Goal: Task Accomplishment & Management: Use online tool/utility

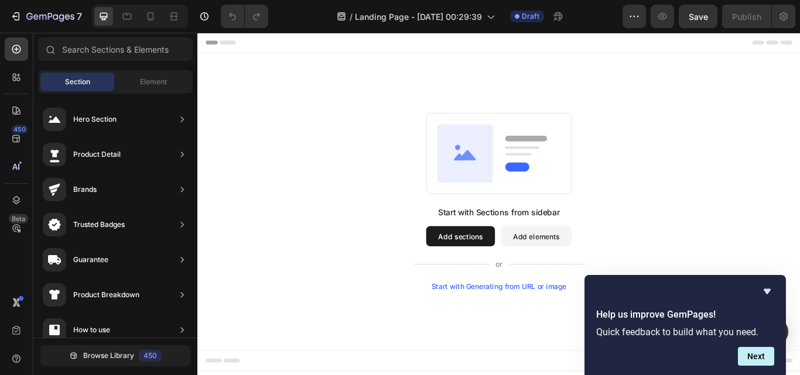
click at [337, 112] on div "Start with Sections from sidebar Add sections Add elements Start with Generatin…" at bounding box center [548, 230] width 703 height 347
click at [447, 134] on div "Start with Sections from sidebar Add sections Add elements Start with Generatin…" at bounding box center [548, 229] width 618 height 207
click at [265, 129] on div "Start with Sections from sidebar Add sections Add elements Start with Generatin…" at bounding box center [548, 229] width 618 height 207
click at [13, 74] on icon at bounding box center [17, 77] width 12 height 12
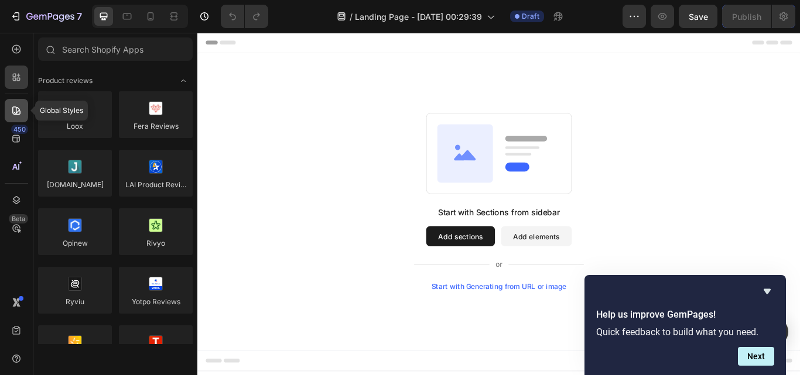
click at [15, 111] on icon at bounding box center [17, 111] width 12 height 12
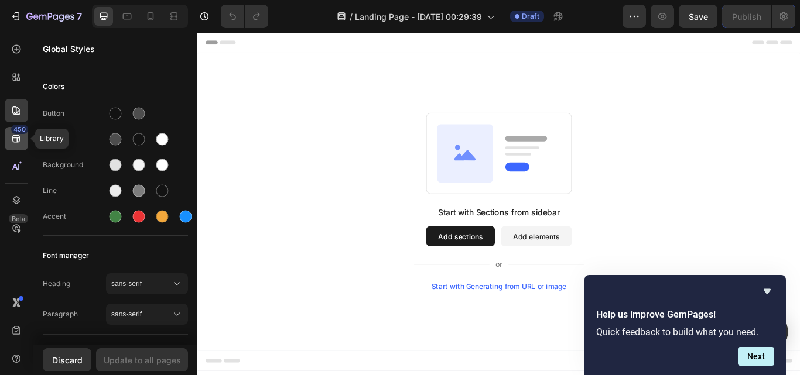
click at [12, 137] on icon at bounding box center [17, 139] width 12 height 12
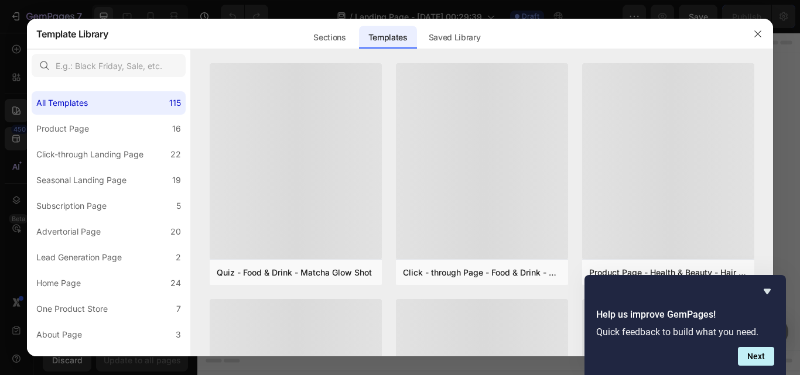
click at [12, 167] on div at bounding box center [400, 187] width 800 height 375
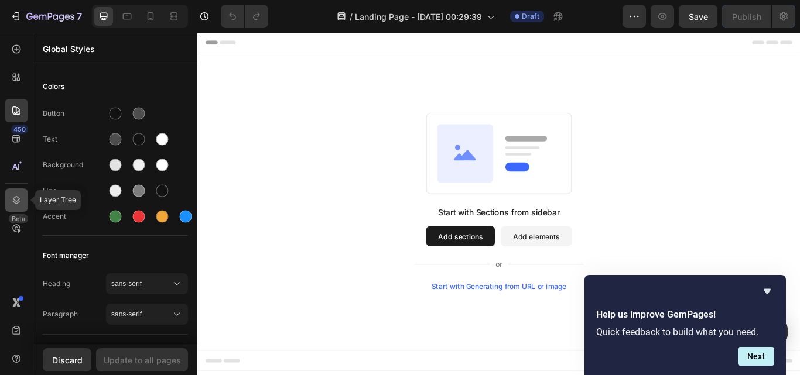
click at [10, 199] on div at bounding box center [16, 200] width 23 height 23
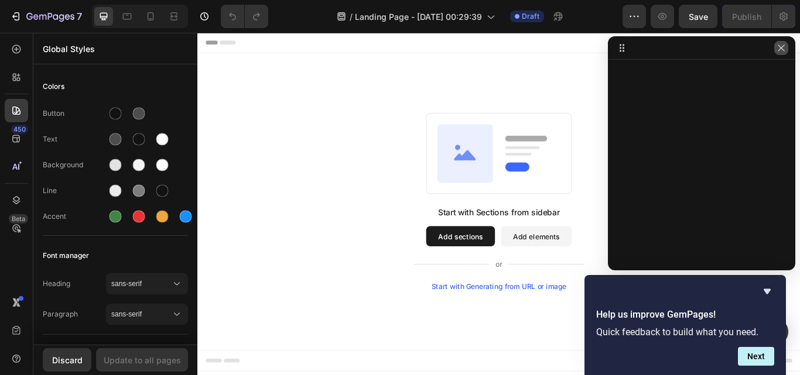
click at [788, 50] on button "button" at bounding box center [781, 48] width 14 height 14
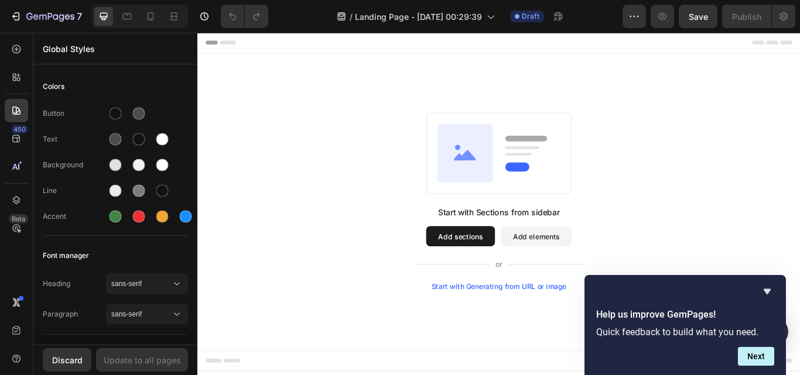
drag, startPoint x: 509, startPoint y: 270, endPoint x: 510, endPoint y: 263, distance: 6.5
click at [509, 266] on button "Add sections" at bounding box center [504, 270] width 80 height 23
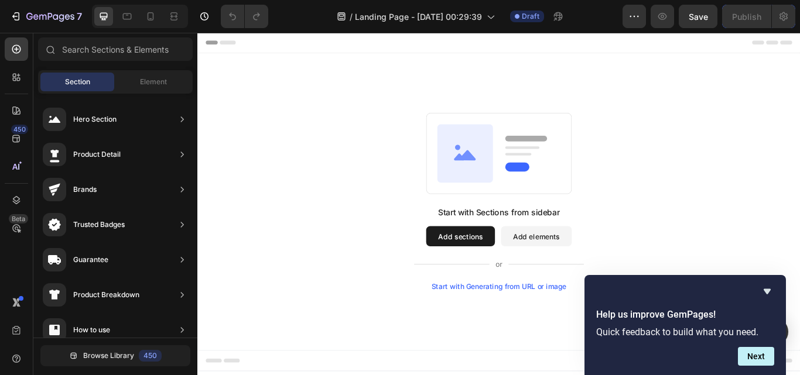
click at [588, 271] on button "Add elements" at bounding box center [592, 270] width 83 height 23
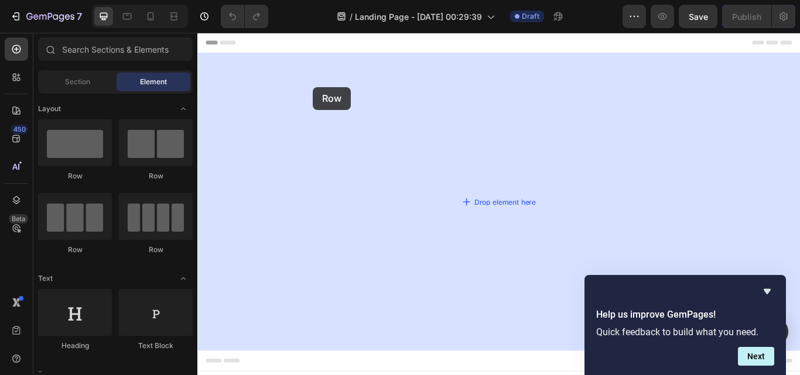
drag, startPoint x: 280, startPoint y: 180, endPoint x: 332, endPoint y: 95, distance: 99.3
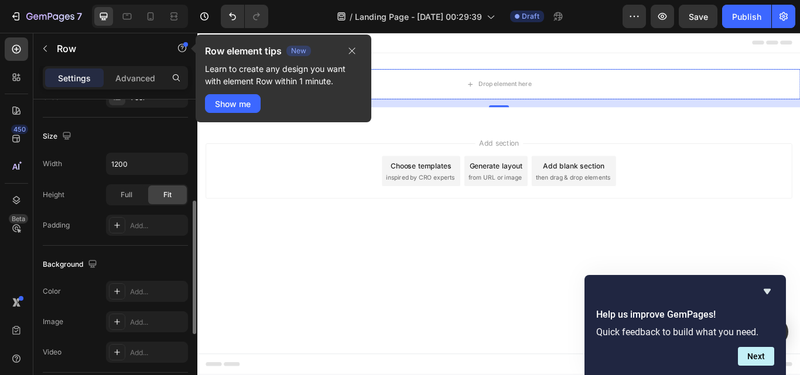
scroll to position [405, 0]
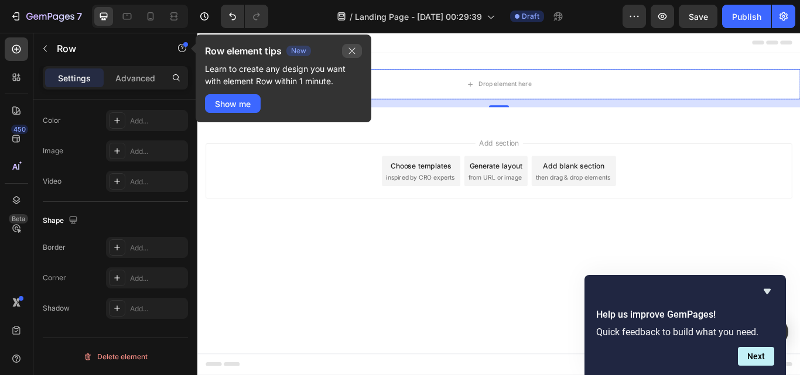
click at [350, 49] on icon "button" at bounding box center [352, 51] width 6 height 6
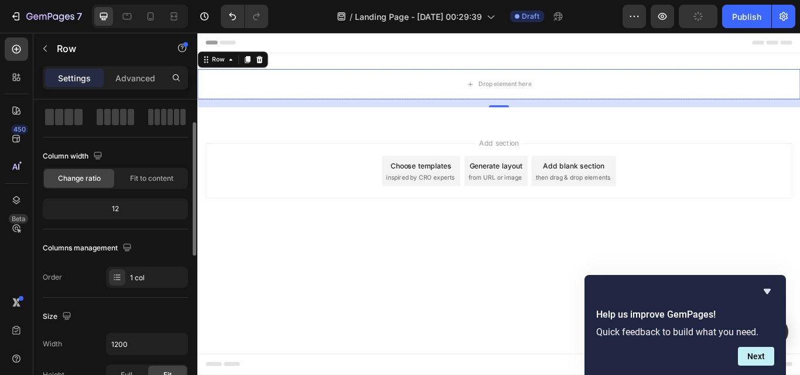
scroll to position [0, 0]
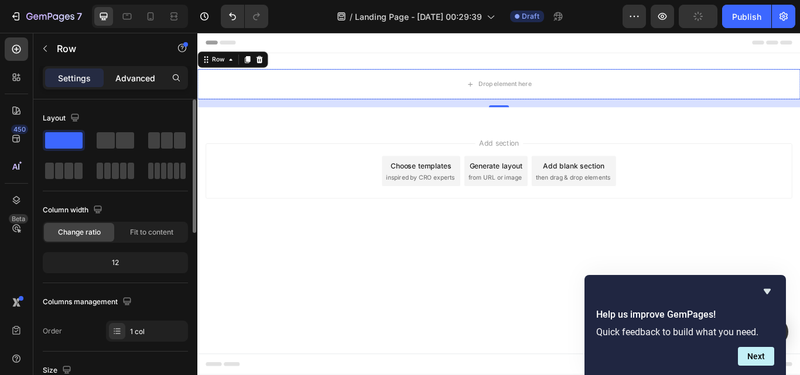
click at [136, 78] on p "Advanced" at bounding box center [135, 78] width 40 height 12
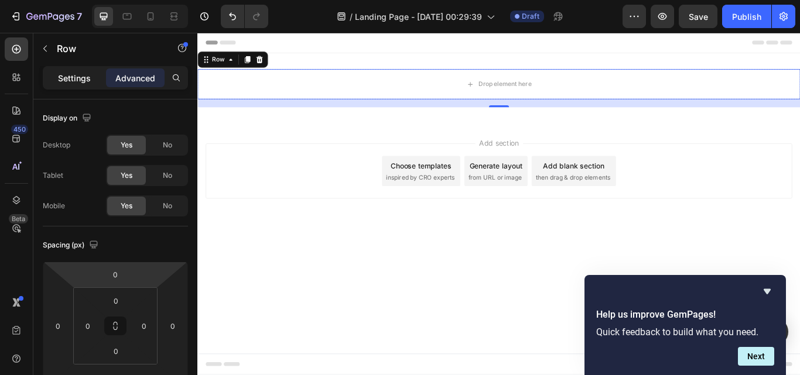
click at [54, 73] on div "Settings" at bounding box center [74, 78] width 59 height 19
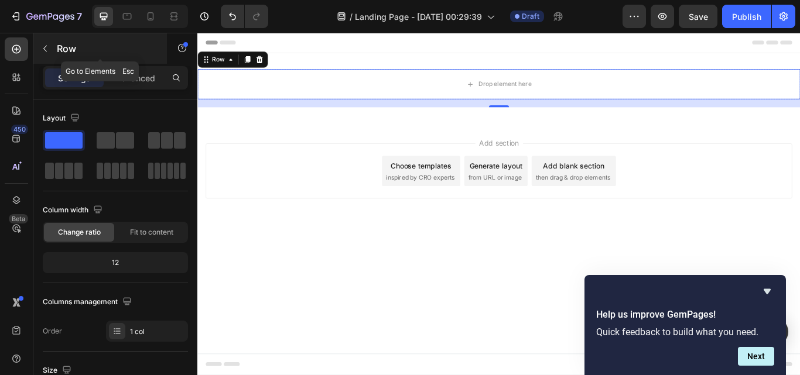
click at [44, 53] on icon "button" at bounding box center [44, 48] width 9 height 9
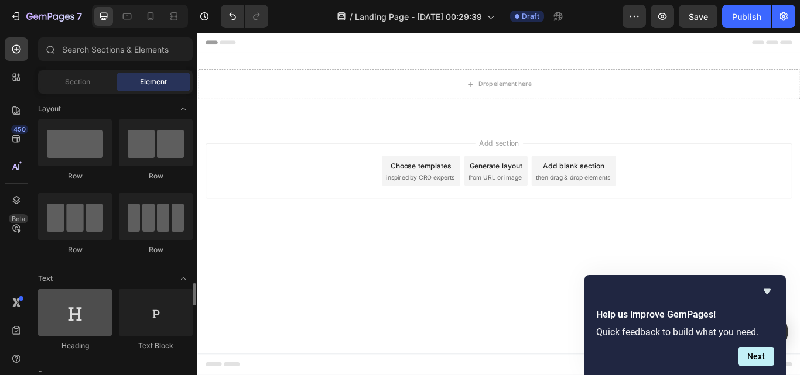
scroll to position [234, 0]
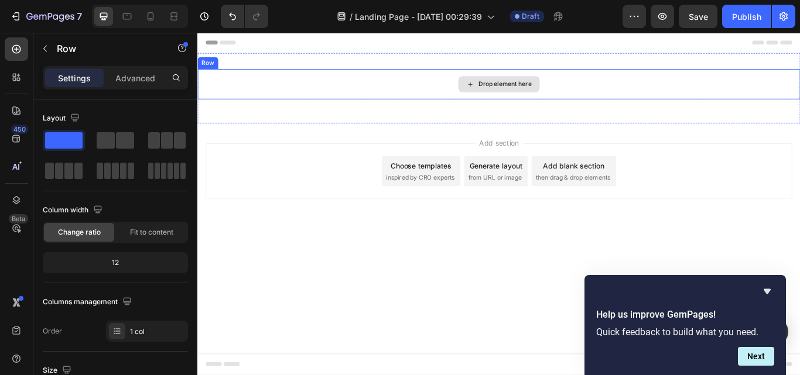
click at [299, 84] on div "Drop element here" at bounding box center [548, 93] width 703 height 35
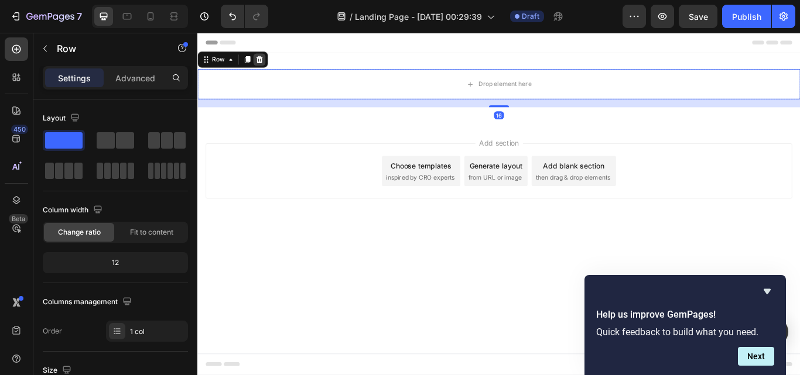
click at [269, 60] on icon at bounding box center [269, 64] width 9 height 9
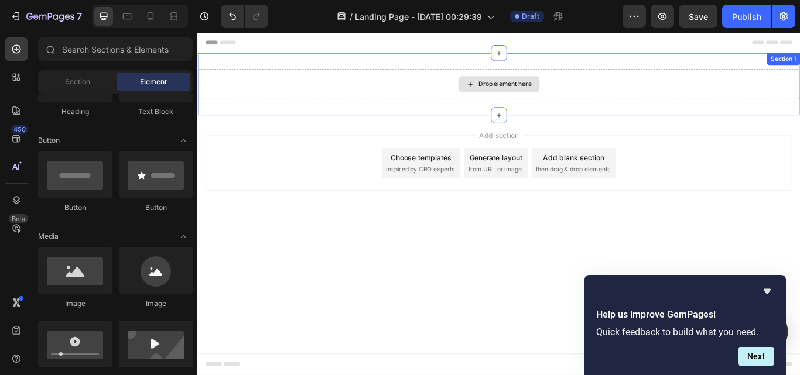
click at [334, 76] on div "Drop element here" at bounding box center [548, 93] width 703 height 35
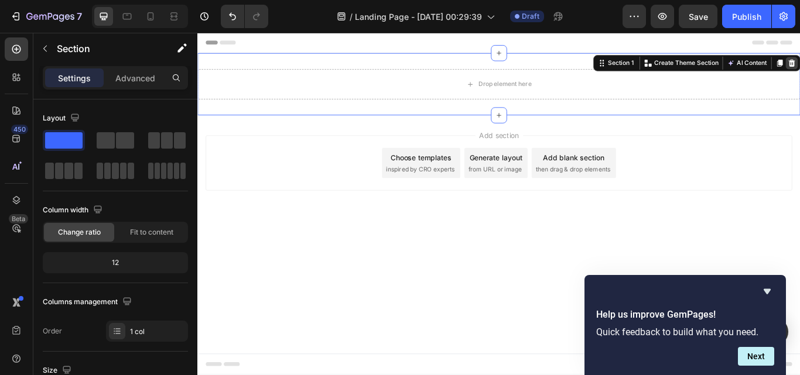
drag, startPoint x: 891, startPoint y: 64, endPoint x: 874, endPoint y: 62, distance: 17.1
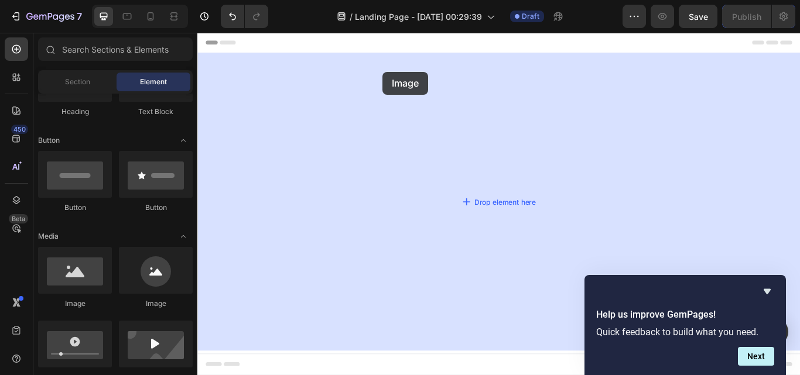
drag, startPoint x: 275, startPoint y: 319, endPoint x: 410, endPoint y: 88, distance: 267.4
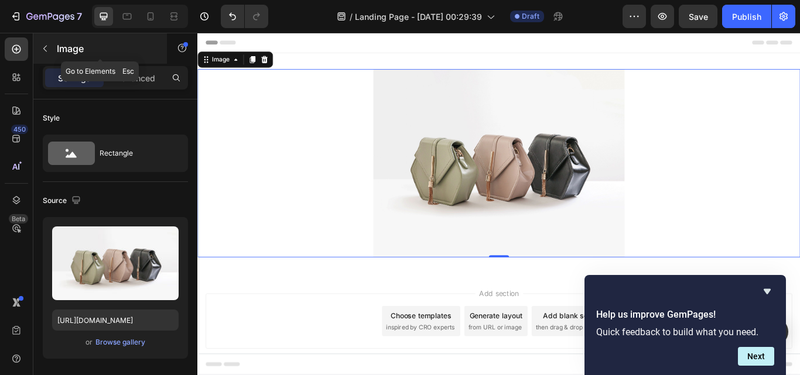
click at [41, 42] on button "button" at bounding box center [45, 48] width 19 height 19
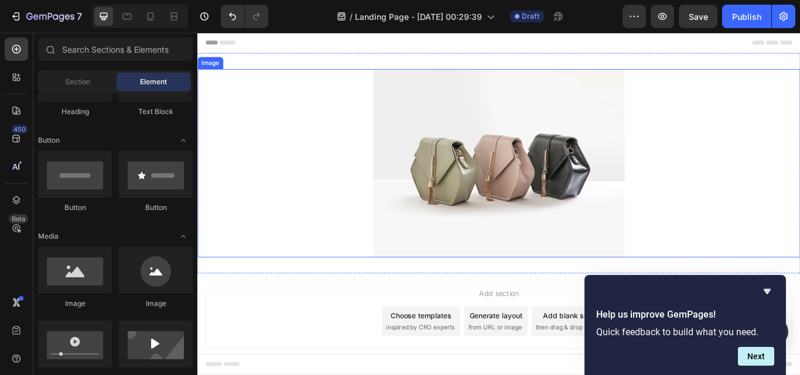
click at [295, 148] on div at bounding box center [548, 186] width 703 height 220
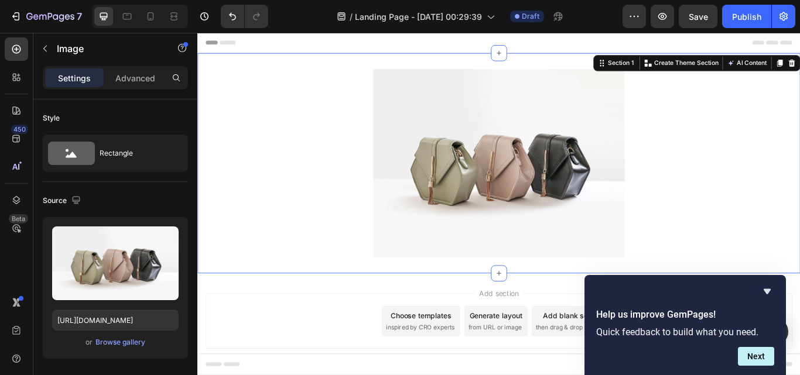
click at [336, 63] on div "Image Section 1 You can create reusable sections Create Theme Section AI Conten…" at bounding box center [548, 185] width 703 height 257
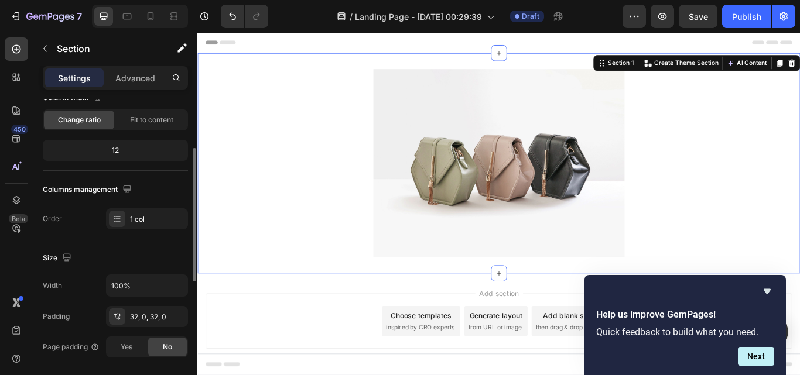
scroll to position [0, 0]
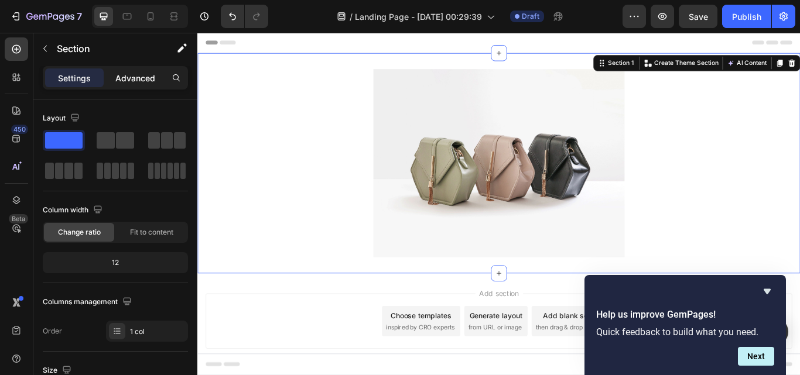
click at [136, 75] on p "Advanced" at bounding box center [135, 78] width 40 height 12
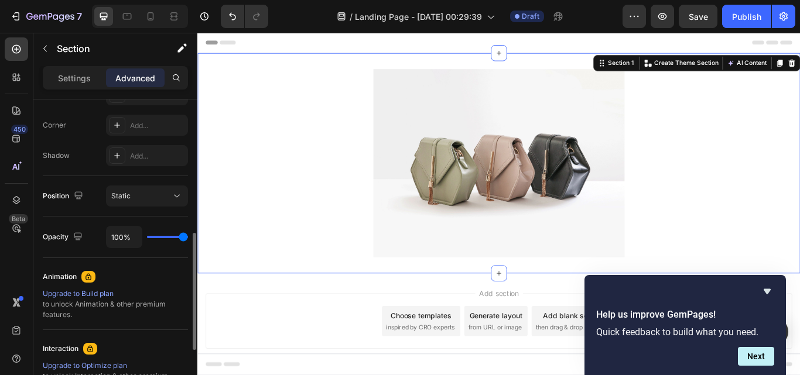
scroll to position [504, 0]
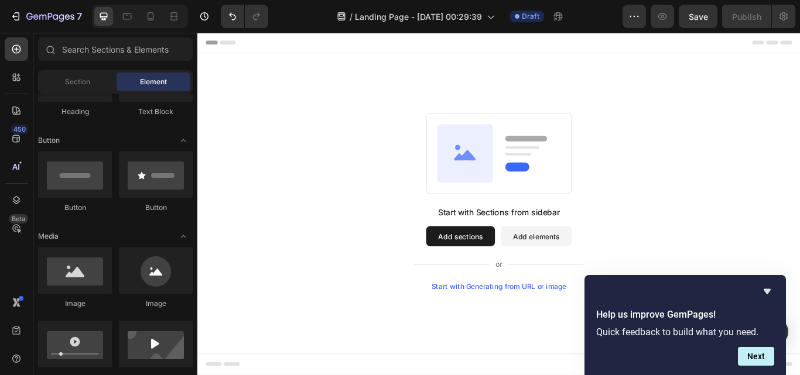
scroll to position [0, 0]
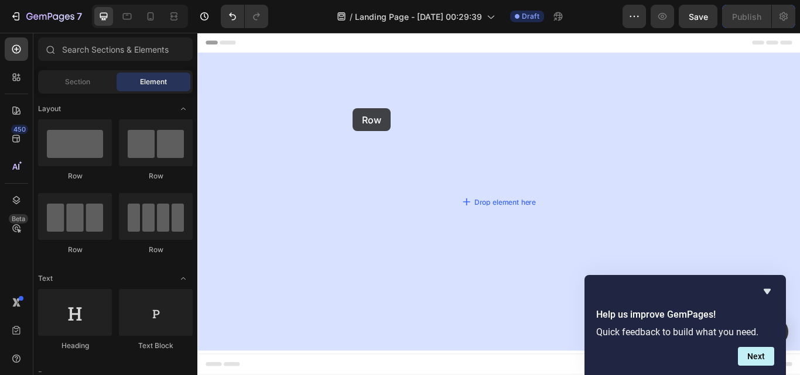
drag, startPoint x: 268, startPoint y: 180, endPoint x: 417, endPoint y: 116, distance: 162.4
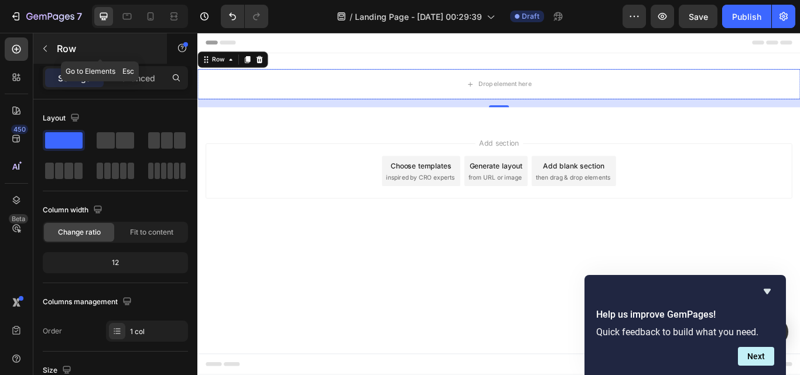
click at [47, 48] on icon "button" at bounding box center [44, 48] width 9 height 9
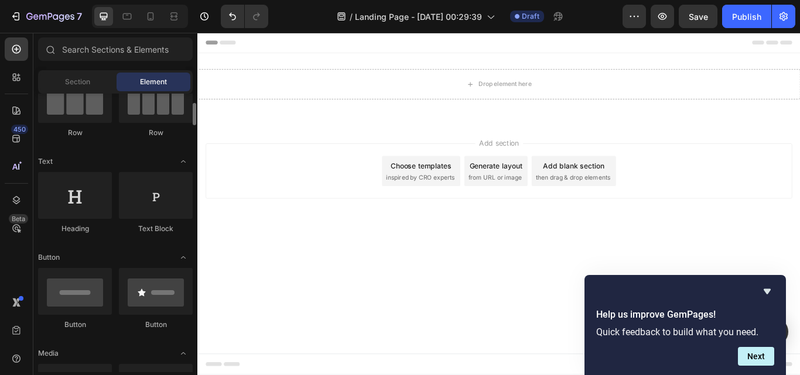
scroll to position [293, 0]
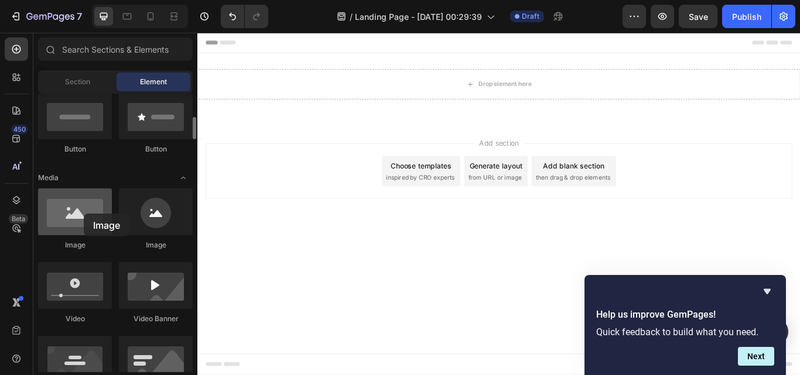
click at [84, 213] on div at bounding box center [75, 212] width 74 height 47
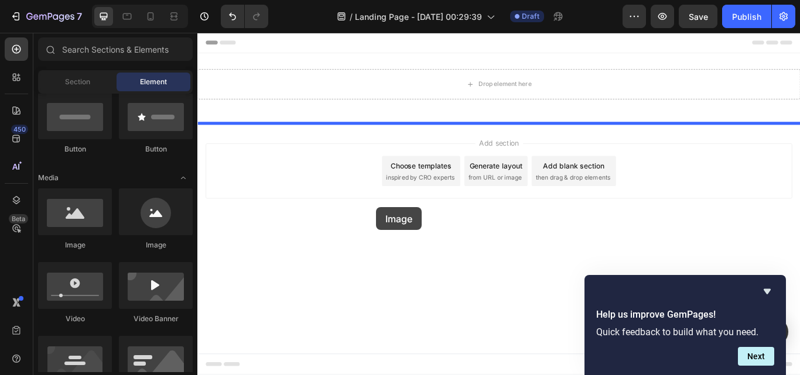
drag, startPoint x: 268, startPoint y: 242, endPoint x: 408, endPoint y: 237, distance: 140.1
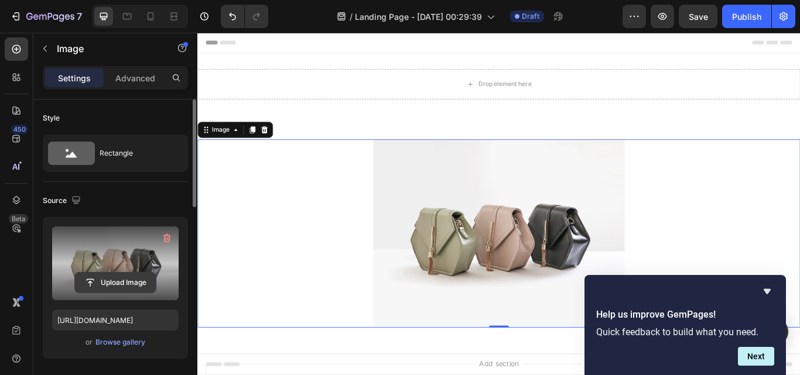
click at [116, 287] on input "file" at bounding box center [115, 283] width 81 height 20
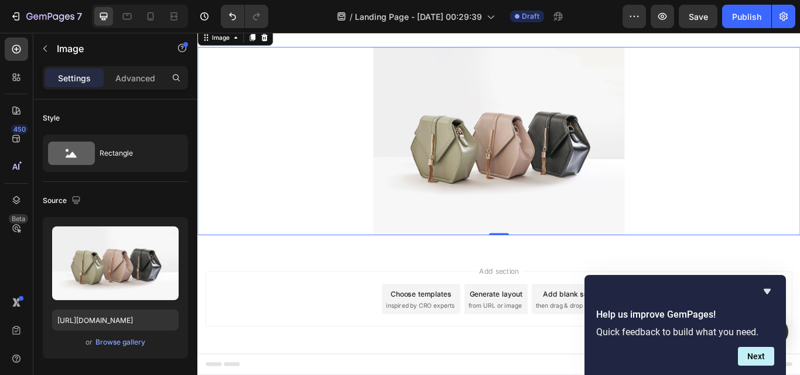
scroll to position [0, 0]
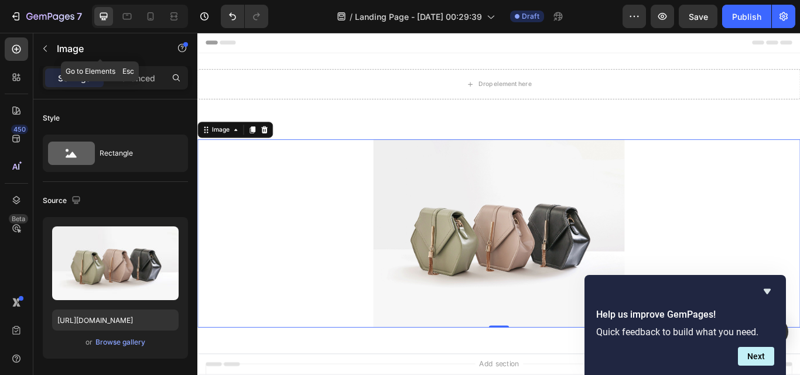
click at [46, 50] on icon "button" at bounding box center [44, 48] width 9 height 9
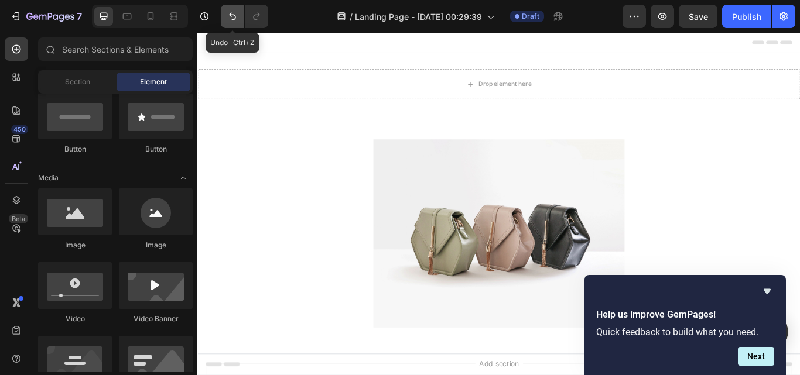
click at [228, 21] on icon "Undo/Redo" at bounding box center [233, 17] width 12 height 12
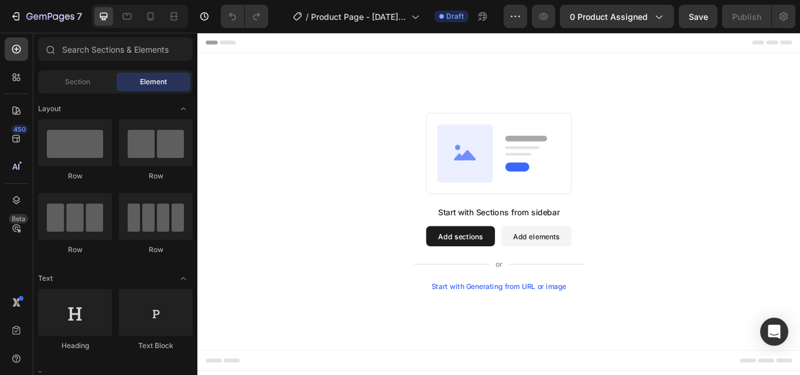
click at [500, 271] on button "Add sections" at bounding box center [504, 270] width 80 height 23
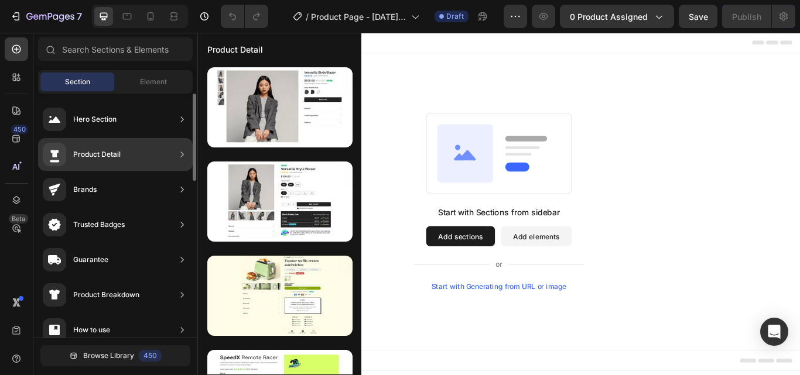
click at [109, 152] on div "Product Detail" at bounding box center [96, 155] width 47 height 12
click at [112, 145] on div "Product Detail" at bounding box center [82, 154] width 78 height 23
click at [109, 150] on div "Product Detail" at bounding box center [96, 155] width 47 height 12
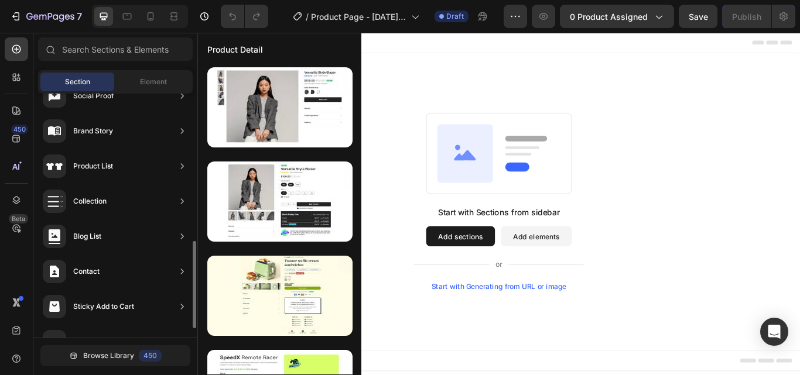
scroll to position [435, 0]
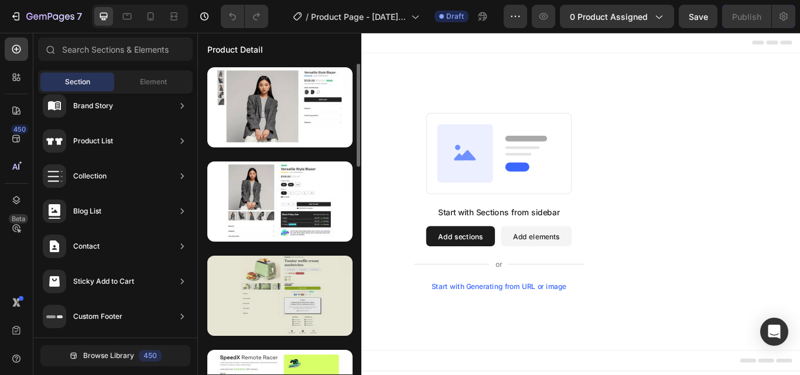
click at [285, 293] on div at bounding box center [279, 296] width 145 height 80
click at [290, 292] on div at bounding box center [279, 296] width 145 height 80
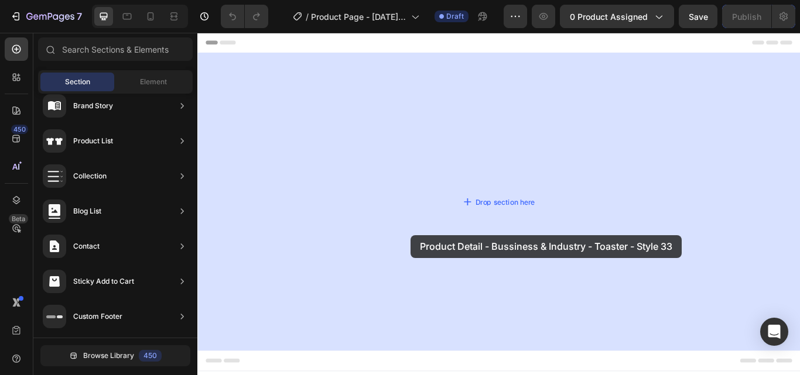
drag, startPoint x: 487, startPoint y: 324, endPoint x: 446, endPoint y: 269, distance: 68.6
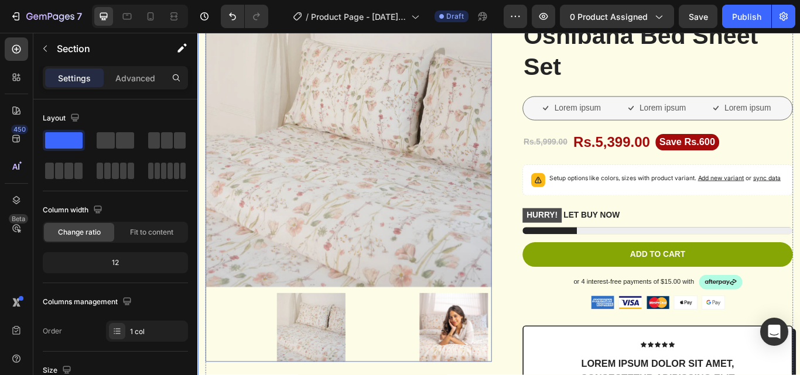
scroll to position [0, 0]
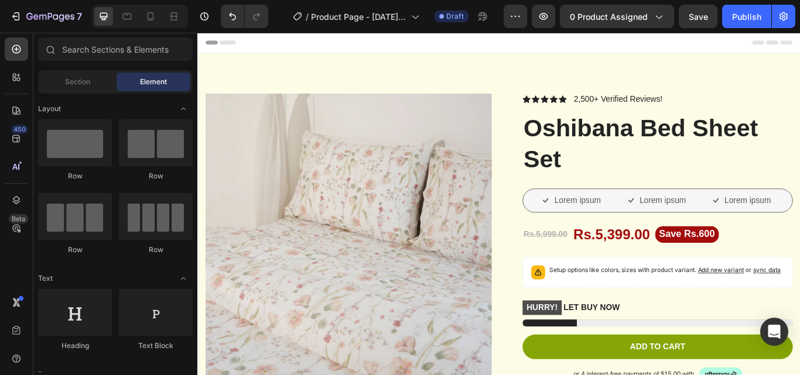
drag, startPoint x: 485, startPoint y: 53, endPoint x: 499, endPoint y: 52, distance: 13.5
click at [499, 52] on div "Header" at bounding box center [549, 44] width 684 height 23
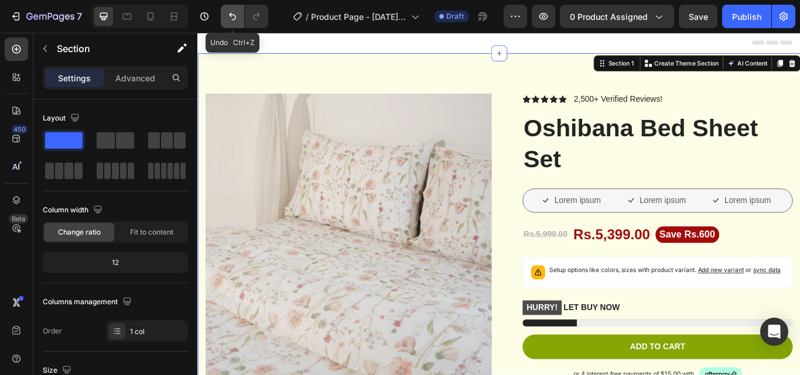
click at [228, 20] on icon "Undo/Redo" at bounding box center [233, 17] width 12 height 12
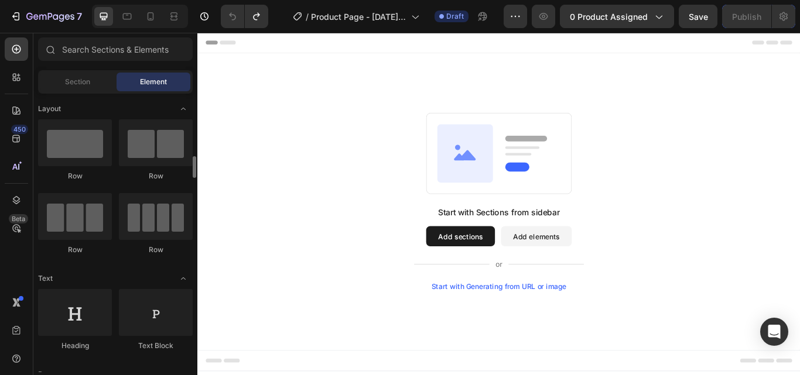
scroll to position [59, 0]
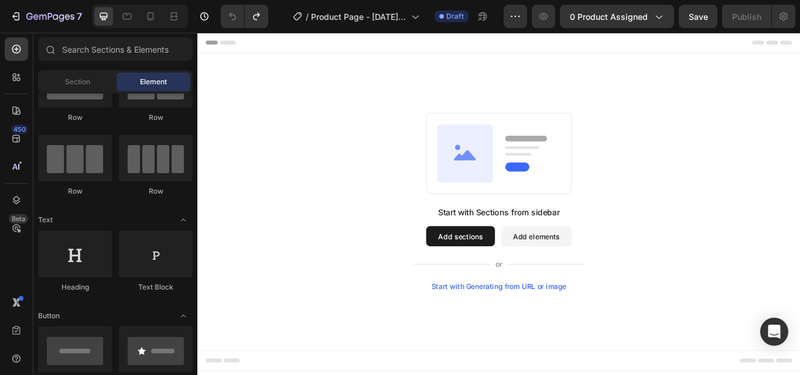
click at [532, 266] on button "Add sections" at bounding box center [504, 270] width 80 height 23
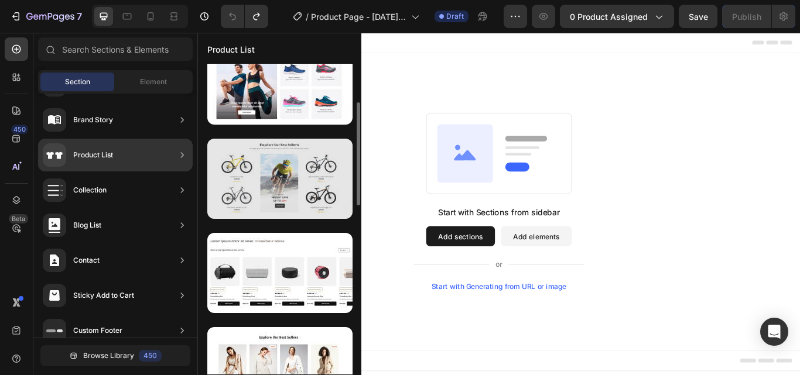
scroll to position [176, 0]
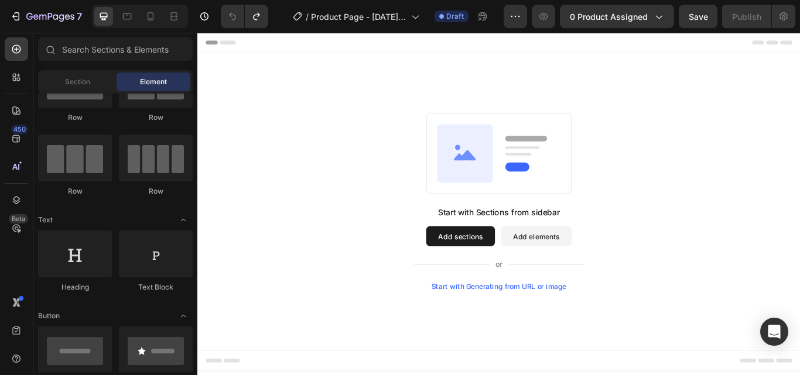
click at [480, 262] on button "Add sections" at bounding box center [504, 270] width 80 height 23
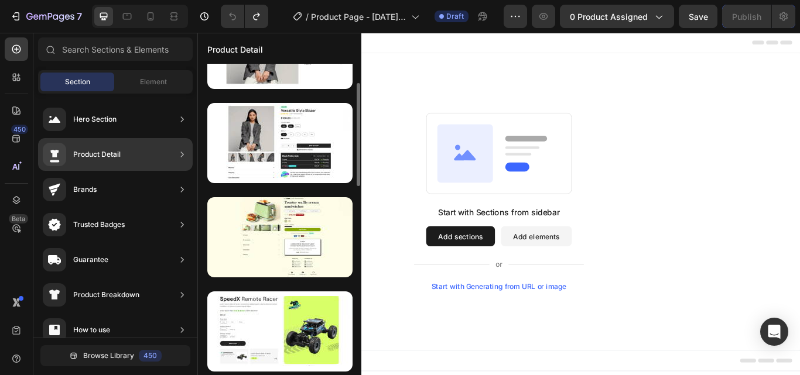
scroll to position [117, 0]
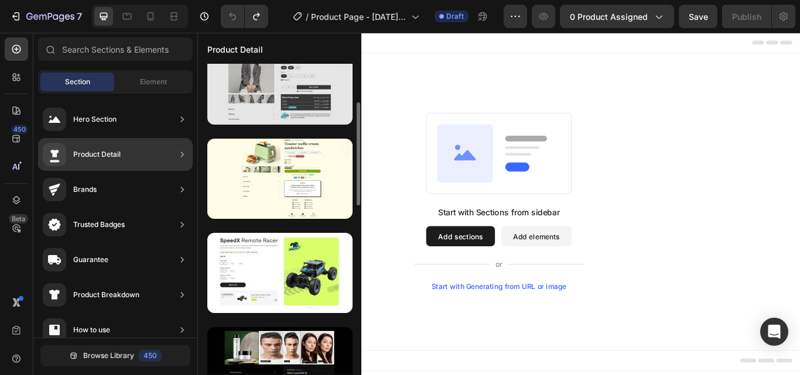
click at [252, 97] on div at bounding box center [279, 85] width 145 height 80
drag, startPoint x: 269, startPoint y: 81, endPoint x: 244, endPoint y: 91, distance: 26.9
click at [244, 91] on div at bounding box center [279, 85] width 145 height 80
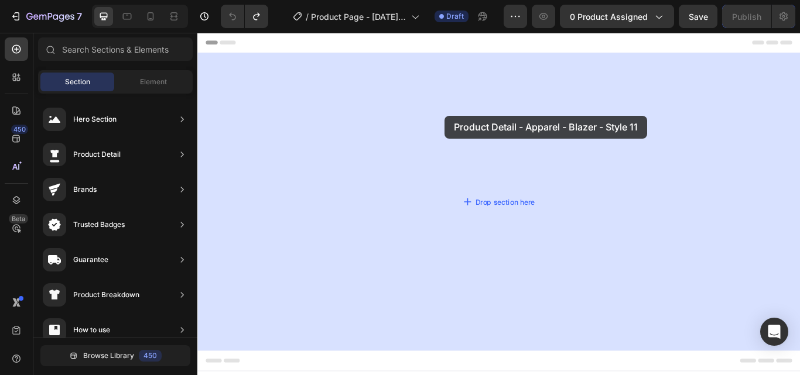
drag, startPoint x: 446, startPoint y: 124, endPoint x: 485, endPoint y: 129, distance: 39.7
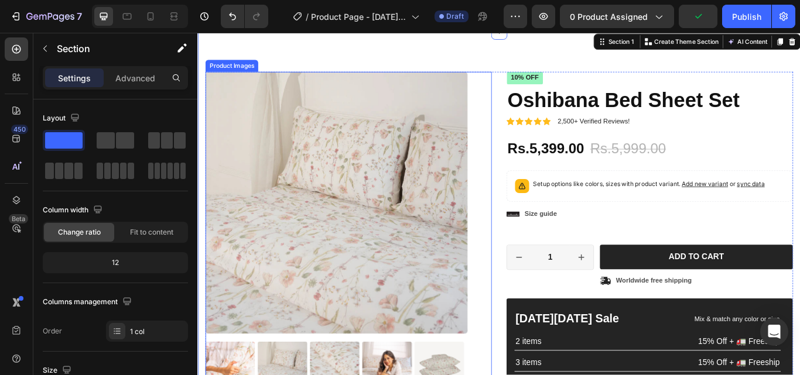
scroll to position [0, 0]
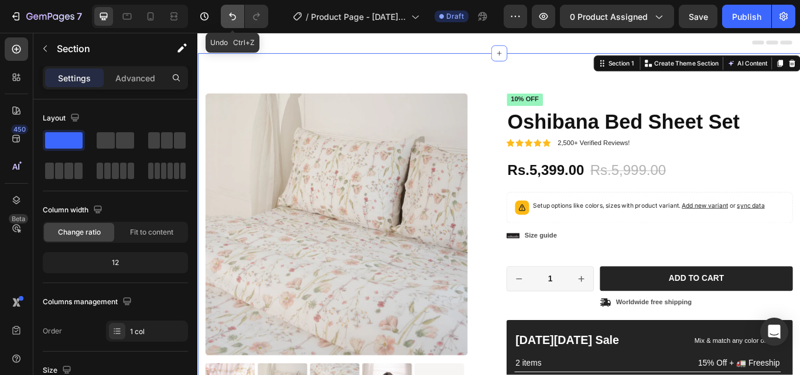
click at [235, 12] on icon "Undo/Redo" at bounding box center [233, 17] width 12 height 12
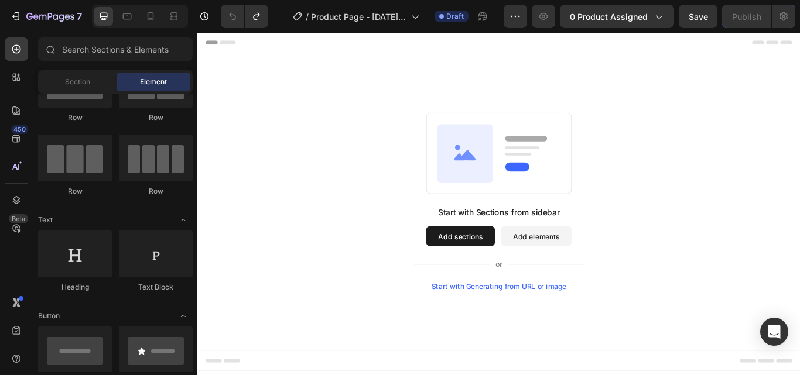
drag, startPoint x: 533, startPoint y: 271, endPoint x: 540, endPoint y: 239, distance: 32.3
click at [535, 249] on div "Start with Sections from sidebar Add sections Add elements Start with Generatin…" at bounding box center [549, 284] width 198 height 98
click at [521, 274] on button "Add sections" at bounding box center [504, 270] width 80 height 23
click at [498, 263] on button "Add sections" at bounding box center [504, 270] width 80 height 23
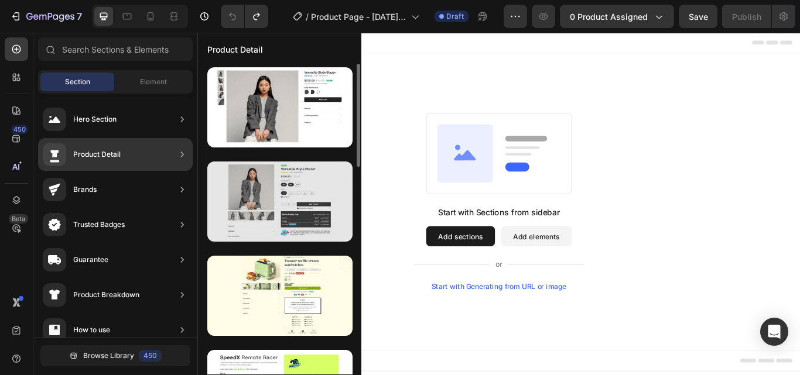
click at [274, 218] on div at bounding box center [279, 202] width 145 height 80
click at [272, 204] on div at bounding box center [279, 202] width 145 height 80
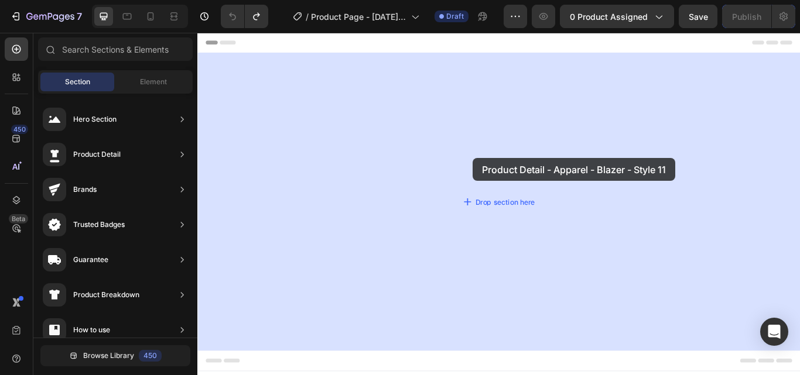
drag, startPoint x: 469, startPoint y: 237, endPoint x: 518, endPoint y: 179, distance: 75.6
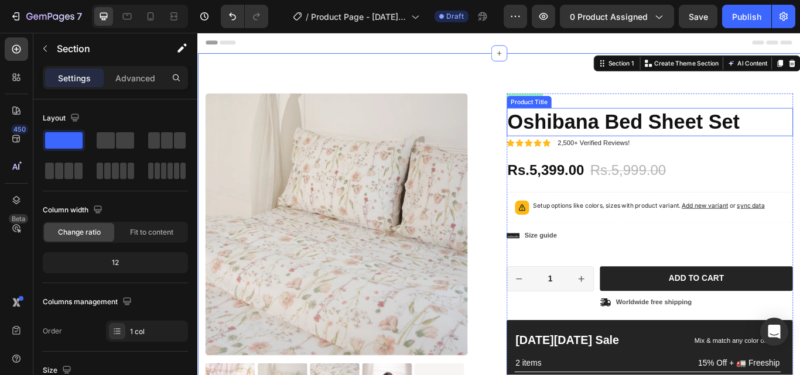
click at [641, 138] on h1 "Oshibana Bed Sheet Set" at bounding box center [724, 137] width 334 height 33
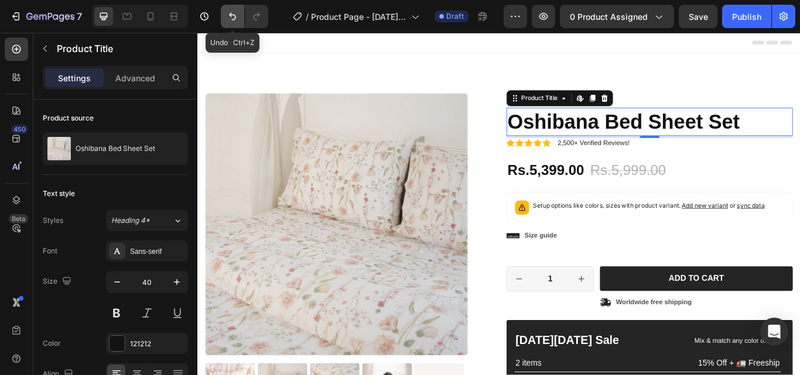
click at [232, 20] on icon "Undo/Redo" at bounding box center [232, 17] width 7 height 8
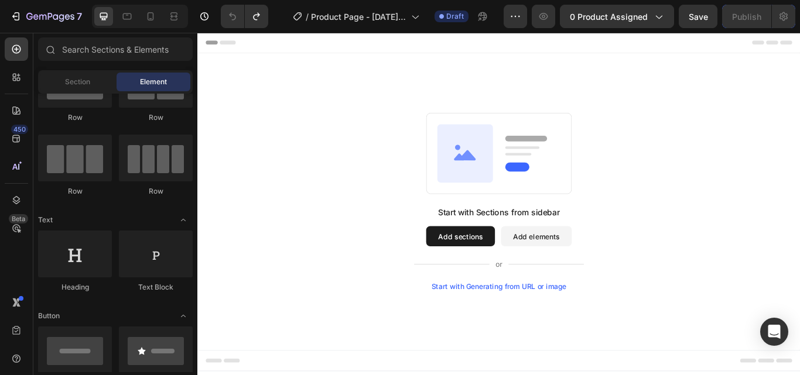
click at [494, 273] on button "Add sections" at bounding box center [504, 270] width 80 height 23
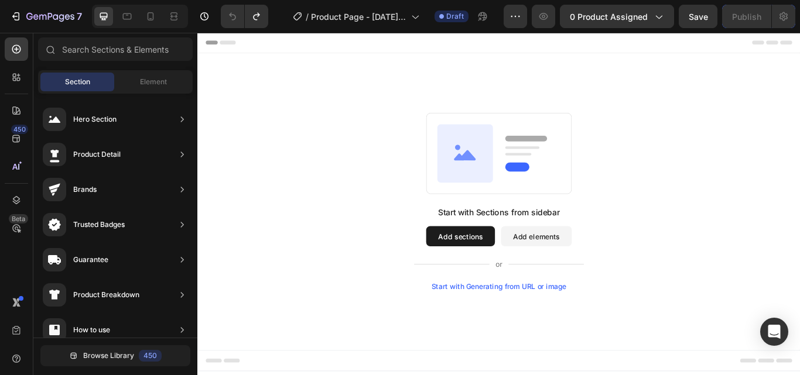
click at [491, 265] on button "Add sections" at bounding box center [504, 270] width 80 height 23
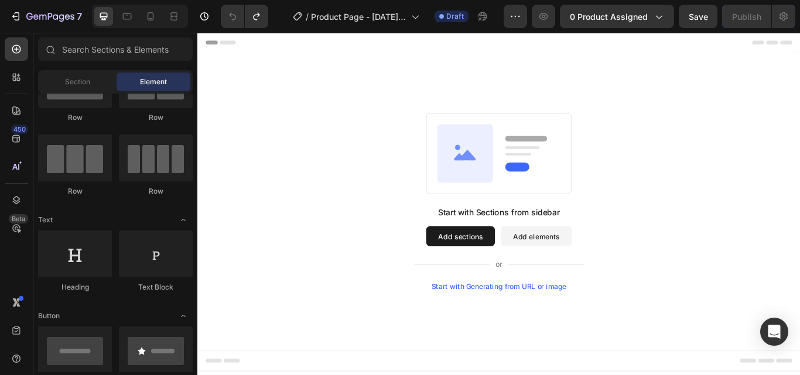
click at [514, 268] on button "Add sections" at bounding box center [504, 270] width 80 height 23
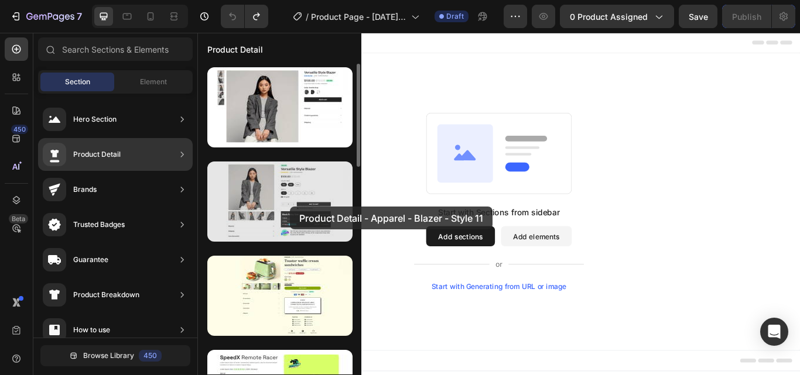
click at [291, 206] on div at bounding box center [279, 202] width 145 height 80
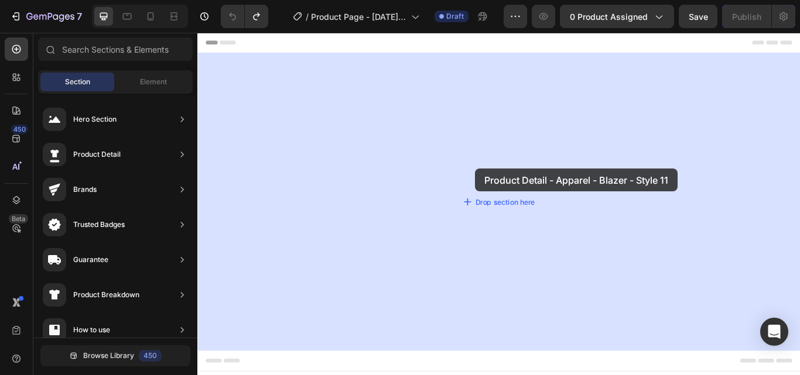
drag, startPoint x: 484, startPoint y: 236, endPoint x: 522, endPoint y: 194, distance: 56.4
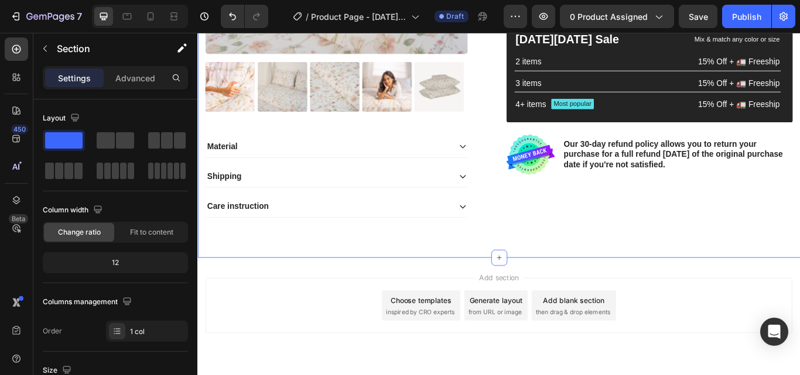
scroll to position [379, 0]
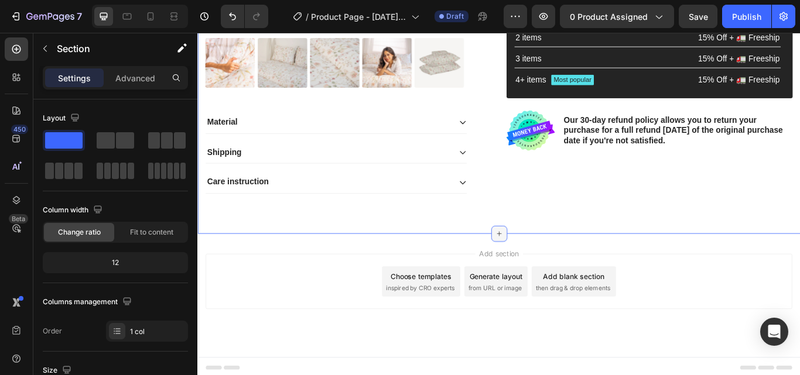
click at [545, 263] on icon at bounding box center [548, 267] width 9 height 9
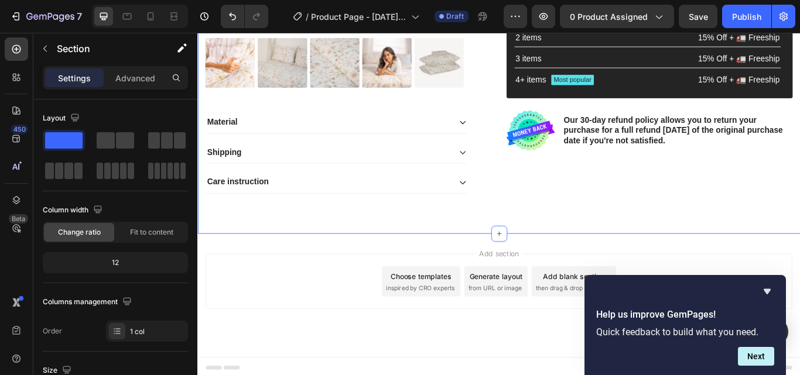
click at [762, 282] on div "Help us improve GemPages! Quick feedback to build what you need. Next" at bounding box center [684, 325] width 201 height 100
drag, startPoint x: 770, startPoint y: 287, endPoint x: 666, endPoint y: 295, distance: 103.9
click at [770, 287] on icon "Hide survey" at bounding box center [767, 292] width 14 height 14
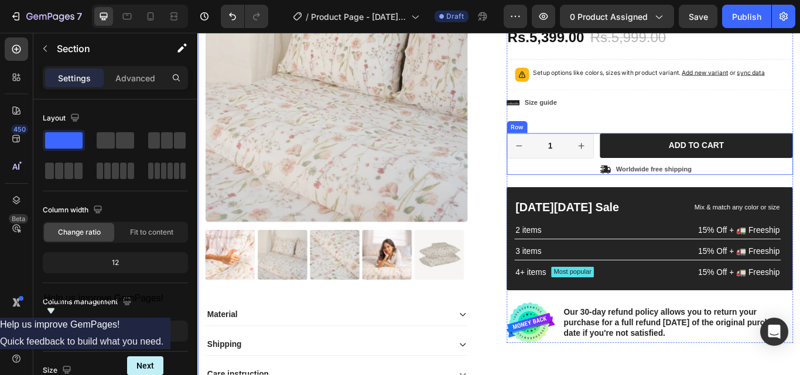
scroll to position [176, 0]
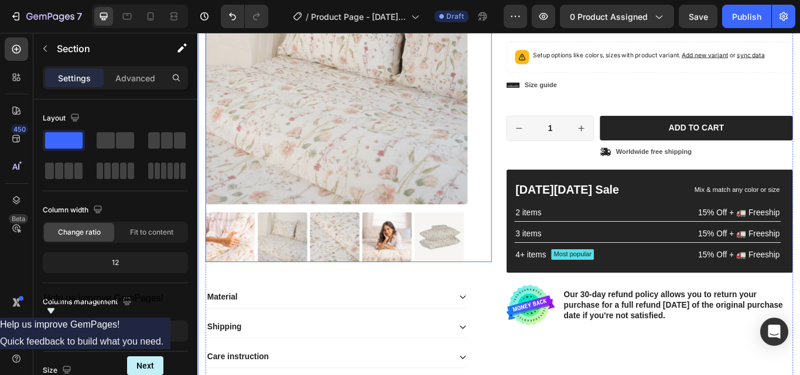
click at [265, 243] on div at bounding box center [359, 272] width 306 height 58
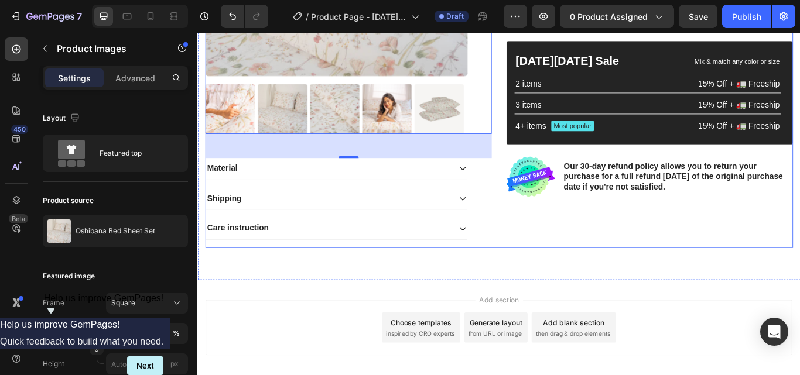
scroll to position [262, 0]
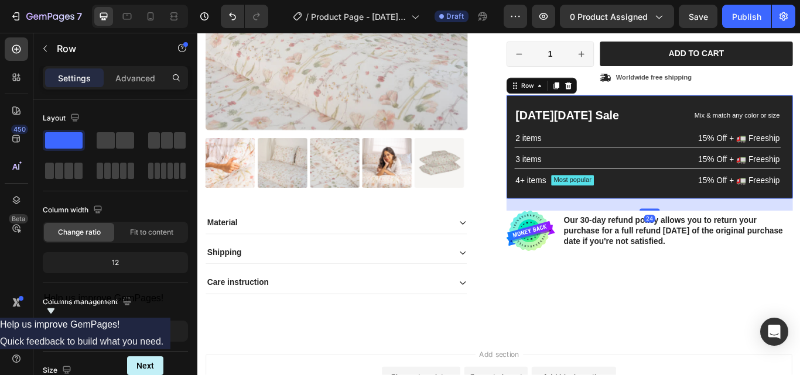
click at [623, 147] on div "Black Friday Sale Text Block Mix & match any color or size Text Block Row 2 ite…" at bounding box center [722, 166] width 310 height 93
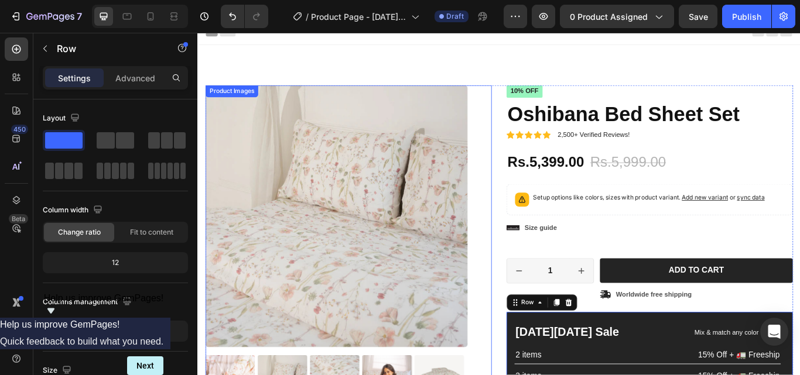
scroll to position [0, 0]
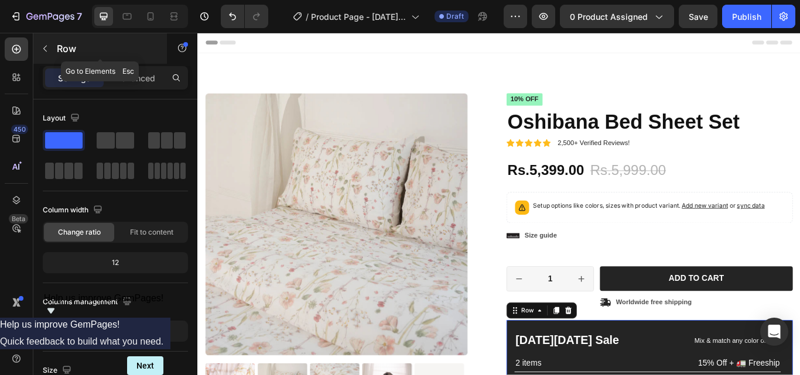
drag, startPoint x: 45, startPoint y: 49, endPoint x: 78, endPoint y: 49, distance: 33.4
click at [78, 49] on div "Row" at bounding box center [100, 48] width 134 height 30
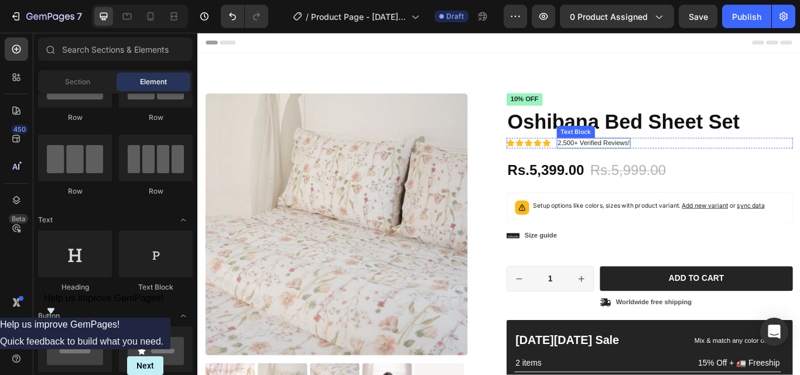
click at [619, 153] on div "Text Block" at bounding box center [638, 149] width 45 height 14
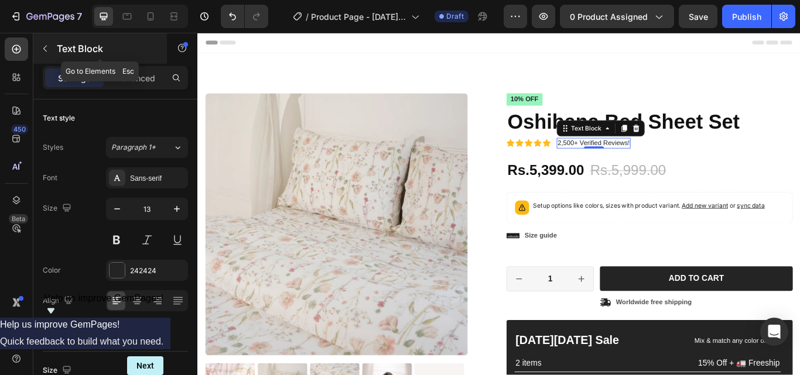
click at [43, 52] on icon "button" at bounding box center [44, 48] width 9 height 9
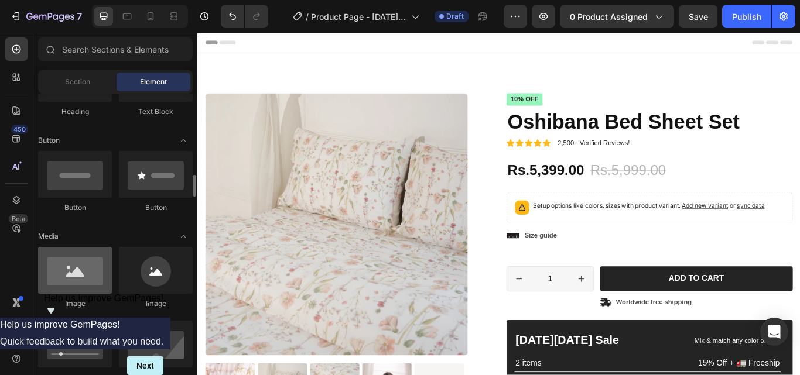
scroll to position [293, 0]
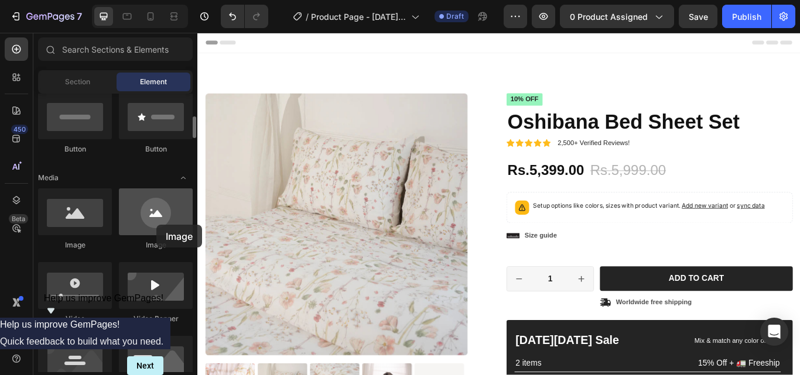
click at [156, 225] on div at bounding box center [156, 212] width 74 height 47
click at [154, 210] on div at bounding box center [156, 212] width 74 height 47
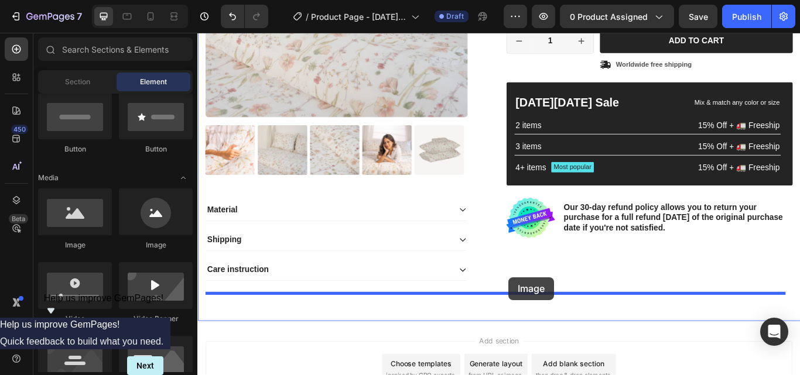
scroll to position [314, 0]
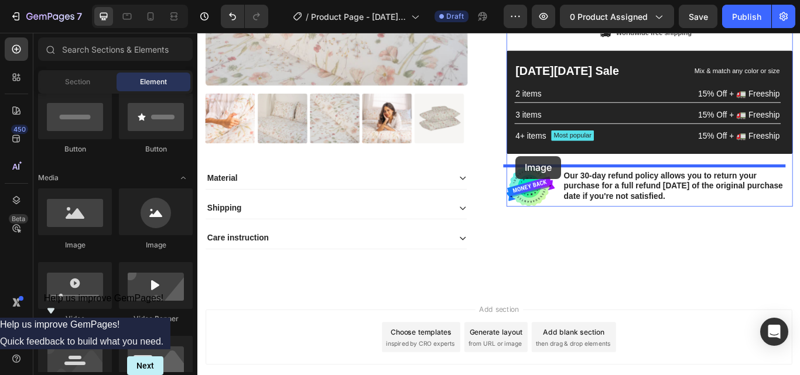
drag, startPoint x: 351, startPoint y: 243, endPoint x: 568, endPoint y: 177, distance: 226.5
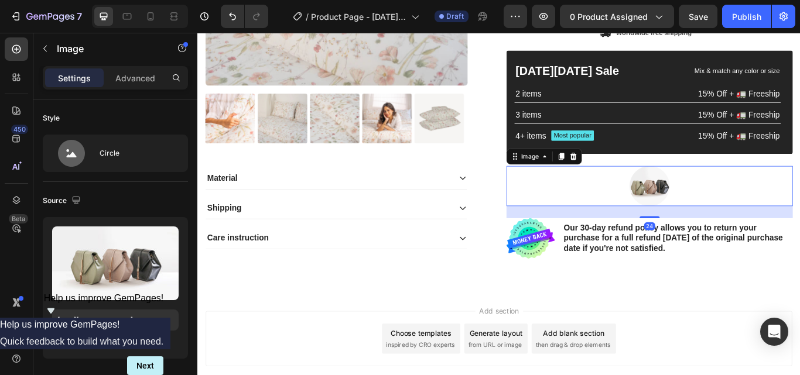
click at [714, 212] on img at bounding box center [724, 212] width 47 height 47
drag, startPoint x: 692, startPoint y: 227, endPoint x: 687, endPoint y: 218, distance: 9.7
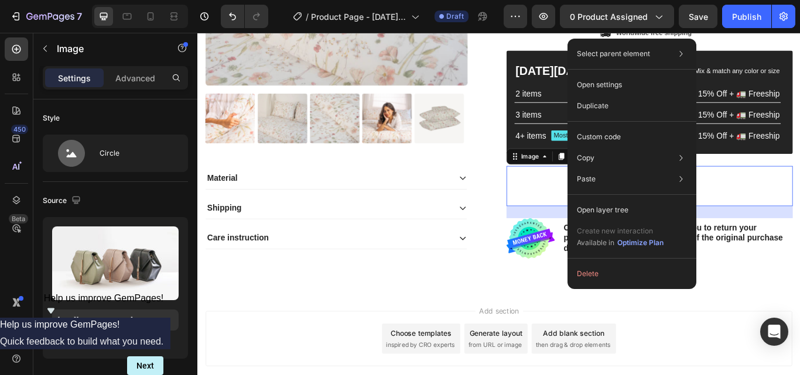
click at [586, 221] on div at bounding box center [724, 212] width 334 height 47
